Goal: Obtain resource: Download file/media

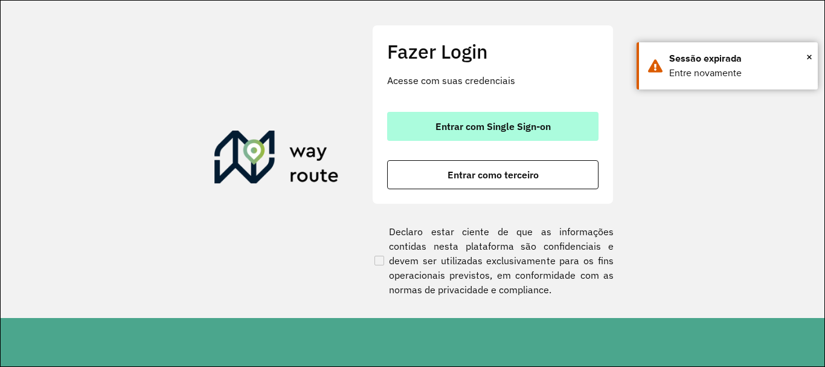
click at [574, 129] on button "Entrar com Single Sign-on" at bounding box center [492, 126] width 211 height 29
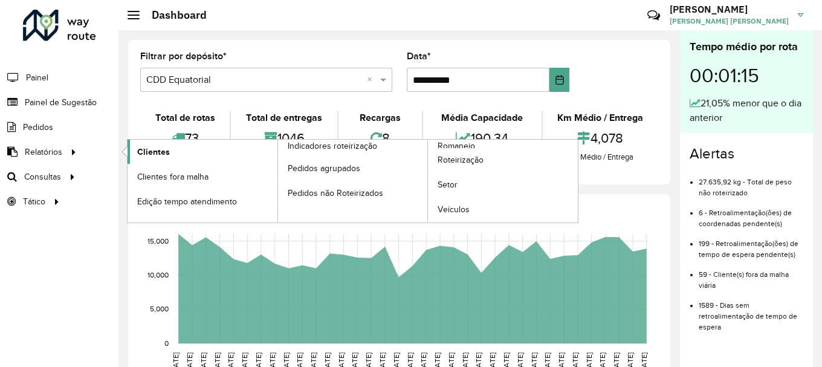
click at [172, 155] on link "Clientes" at bounding box center [203, 152] width 150 height 24
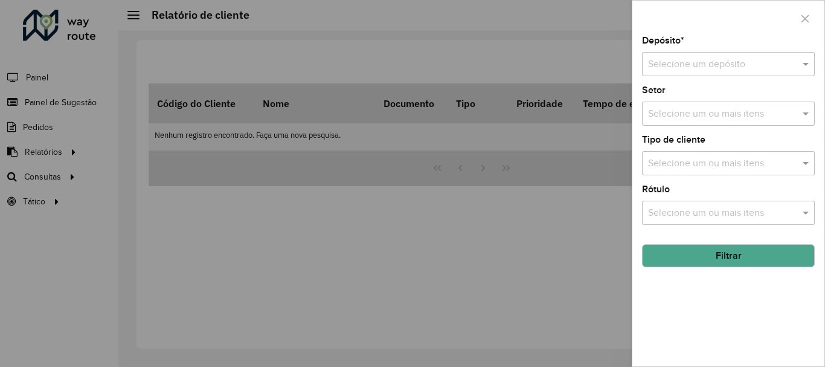
click at [739, 68] on input "text" at bounding box center [716, 64] width 137 height 15
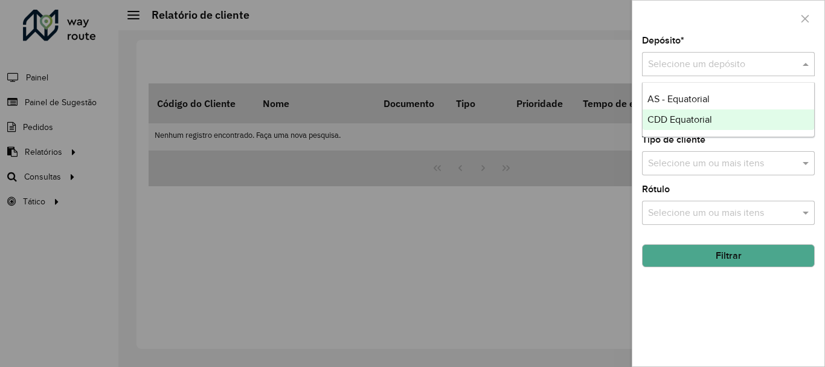
click at [685, 118] on span "CDD Equatorial" at bounding box center [680, 119] width 65 height 10
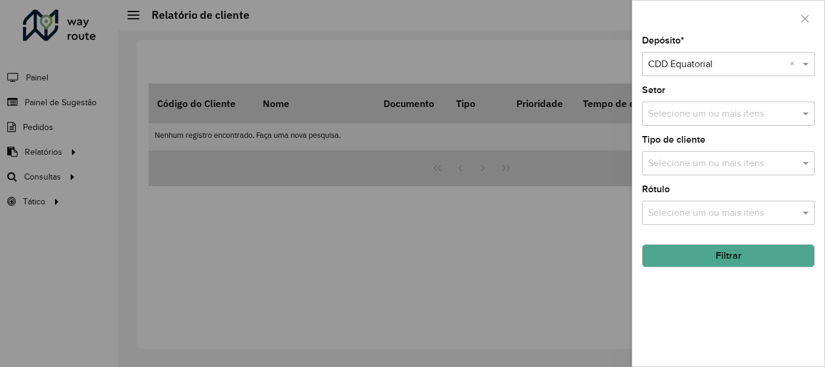
click at [712, 262] on button "Filtrar" at bounding box center [728, 255] width 173 height 23
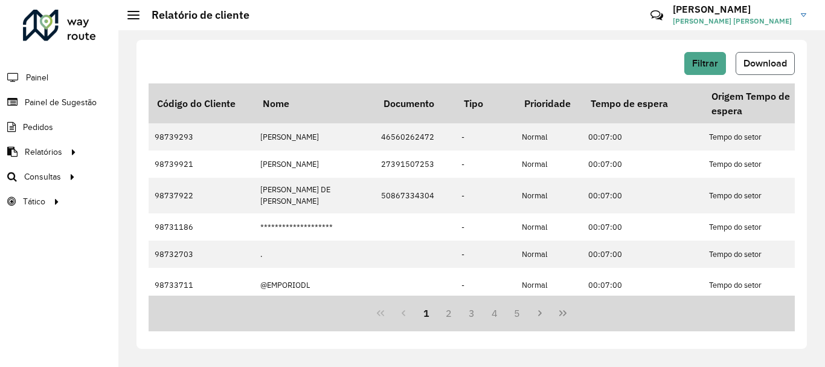
click at [767, 57] on button "Download" at bounding box center [765, 63] width 59 height 23
